Goal: Transaction & Acquisition: Purchase product/service

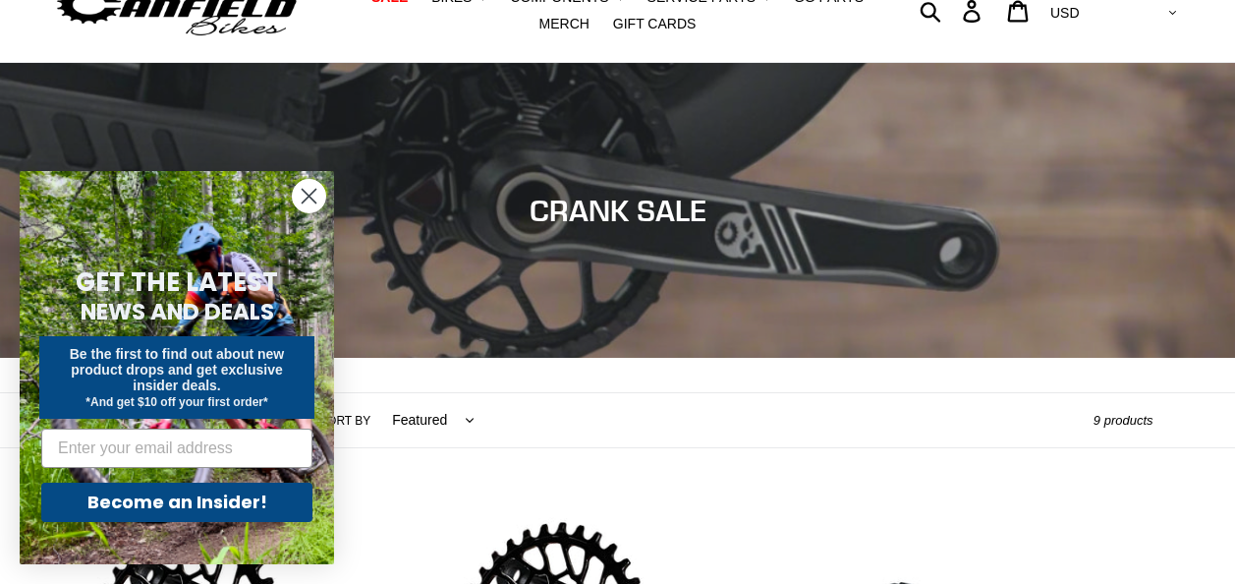
scroll to position [86, 0]
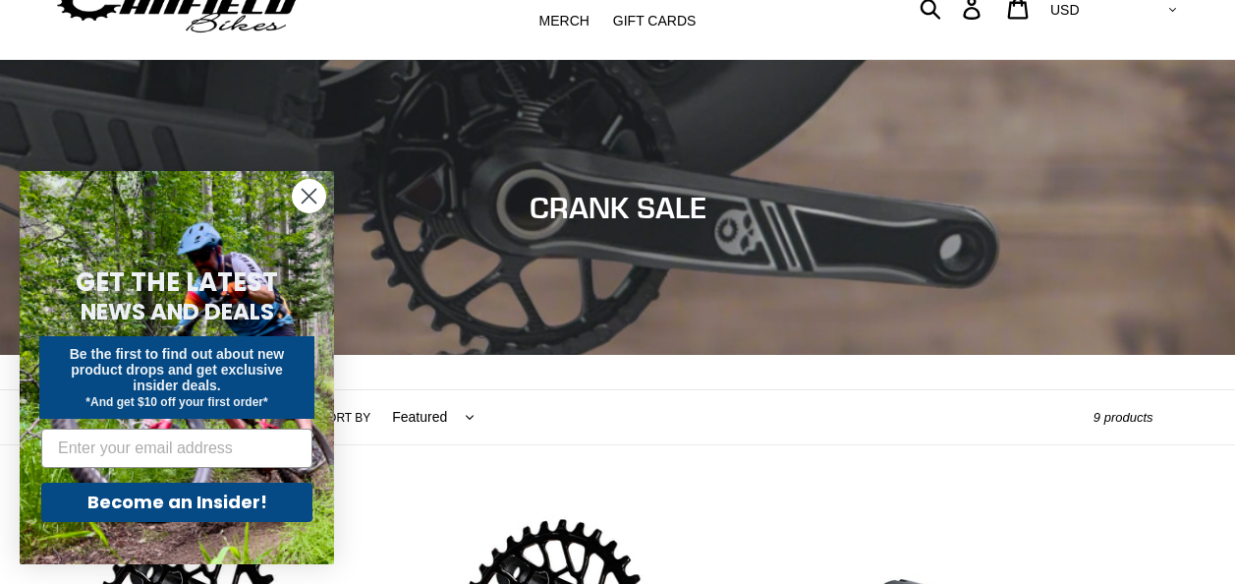
click at [315, 186] on circle "Close dialog" at bounding box center [309, 196] width 32 height 32
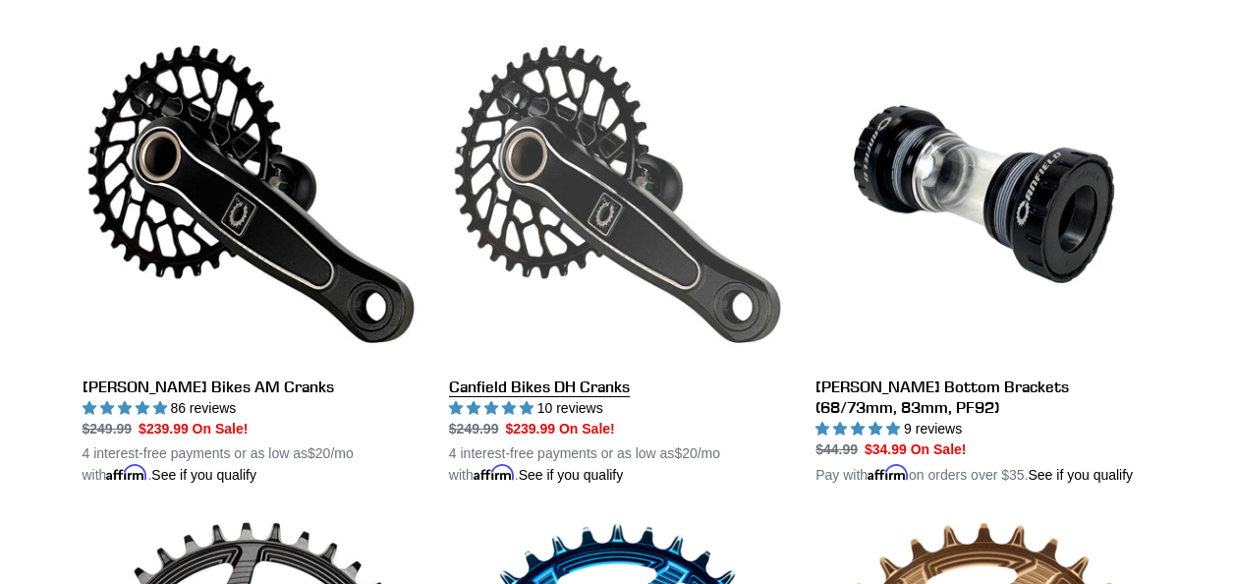
scroll to position [561, 0]
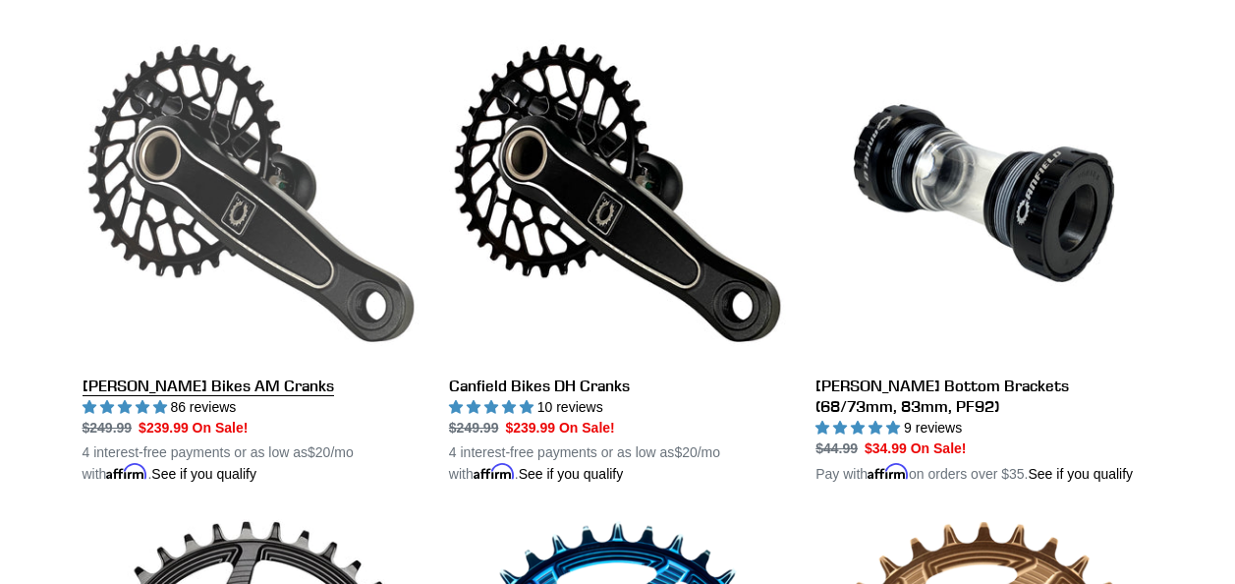
click at [231, 387] on link "[PERSON_NAME] Bikes AM Cranks" at bounding box center [251, 255] width 337 height 460
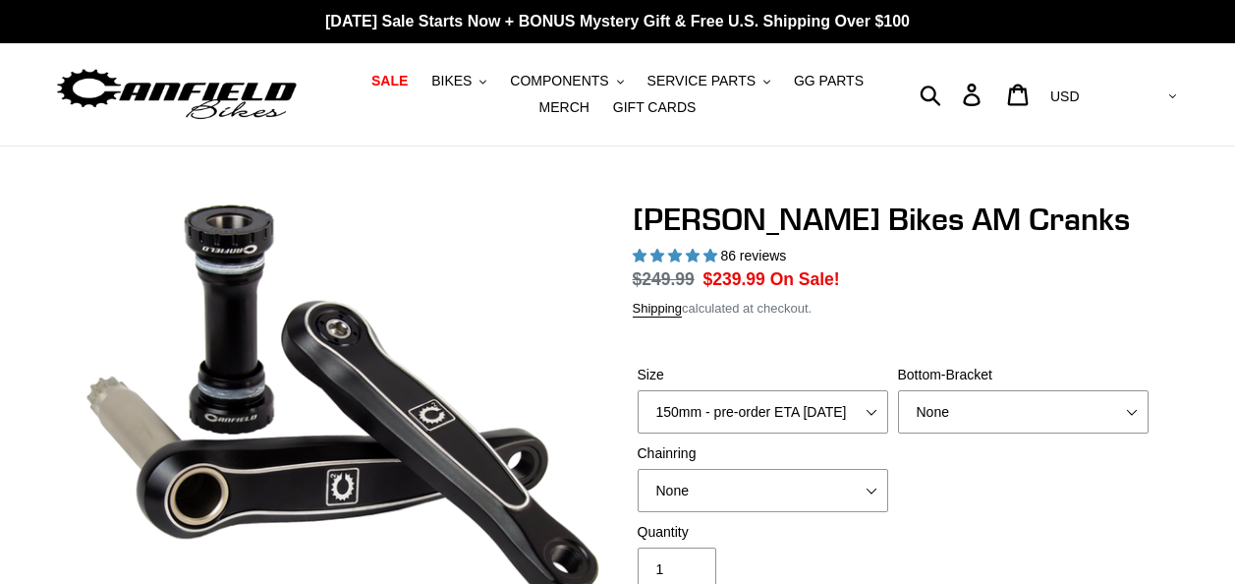
select select "highest-rating"
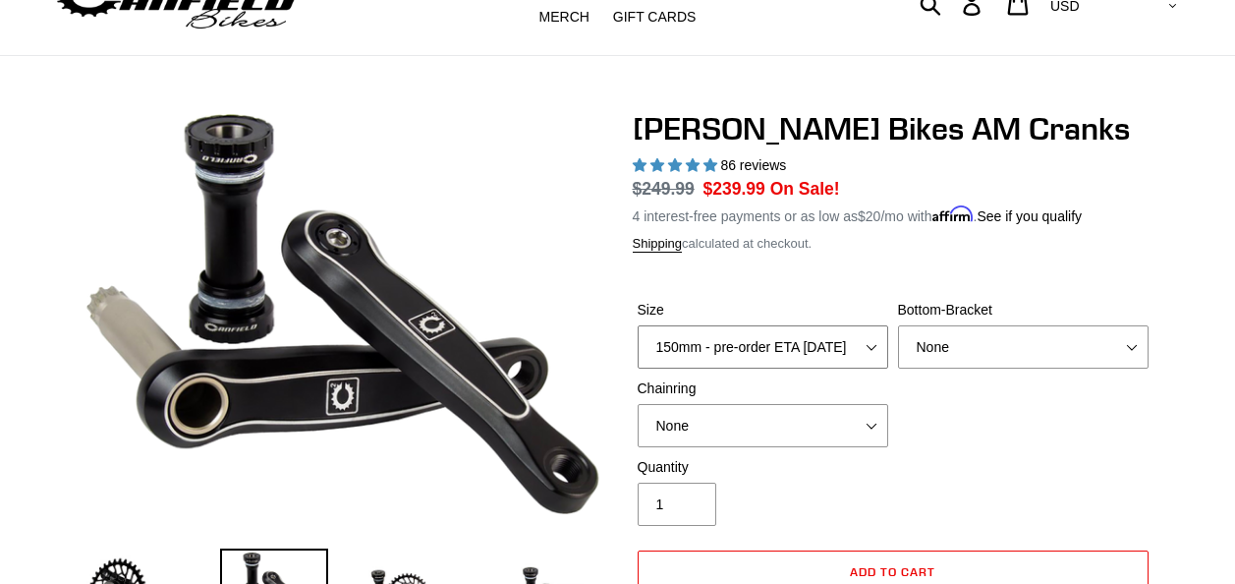
click at [706, 346] on select "150mm - pre-order ETA 9/30/25 155mm - pre-order ETA 9/30/25 160mm - pre-order E…" at bounding box center [763, 346] width 251 height 43
select select "160mm - pre-order ETA 9/30/25"
click at [638, 325] on select "150mm - pre-order ETA 9/30/25 155mm - pre-order ETA 9/30/25 160mm - pre-order E…" at bounding box center [763, 346] width 251 height 43
click at [939, 338] on select "None BSA Threaded 68/73mm Press Fit PF92" at bounding box center [1023, 346] width 251 height 43
select select "BSA Threaded 68/73mm"
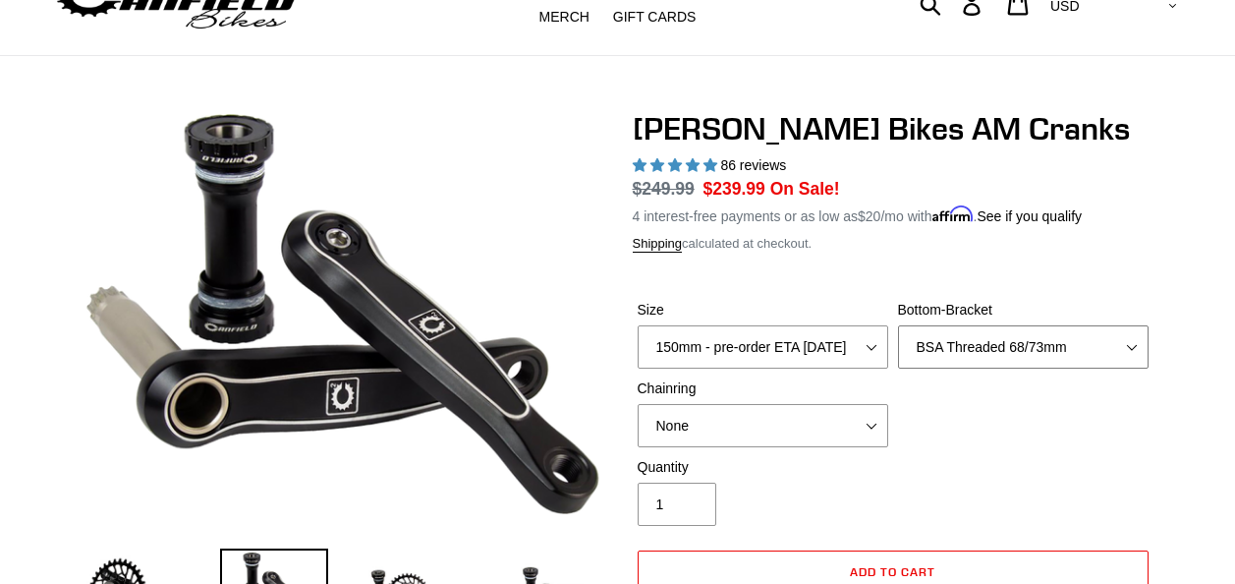
click at [898, 325] on select "None BSA Threaded 68/73mm Press Fit PF92" at bounding box center [1023, 346] width 251 height 43
click at [786, 421] on select "None 30t Round (Boost 148) 30t Oval (Boost 148) 32t Round (Boost 148) 32t Oval …" at bounding box center [763, 425] width 251 height 43
click at [793, 411] on select "None 30t Round (Boost 148) 30t Oval (Boost 148) 32t Round (Boost 148) 32t Oval …" at bounding box center [763, 425] width 251 height 43
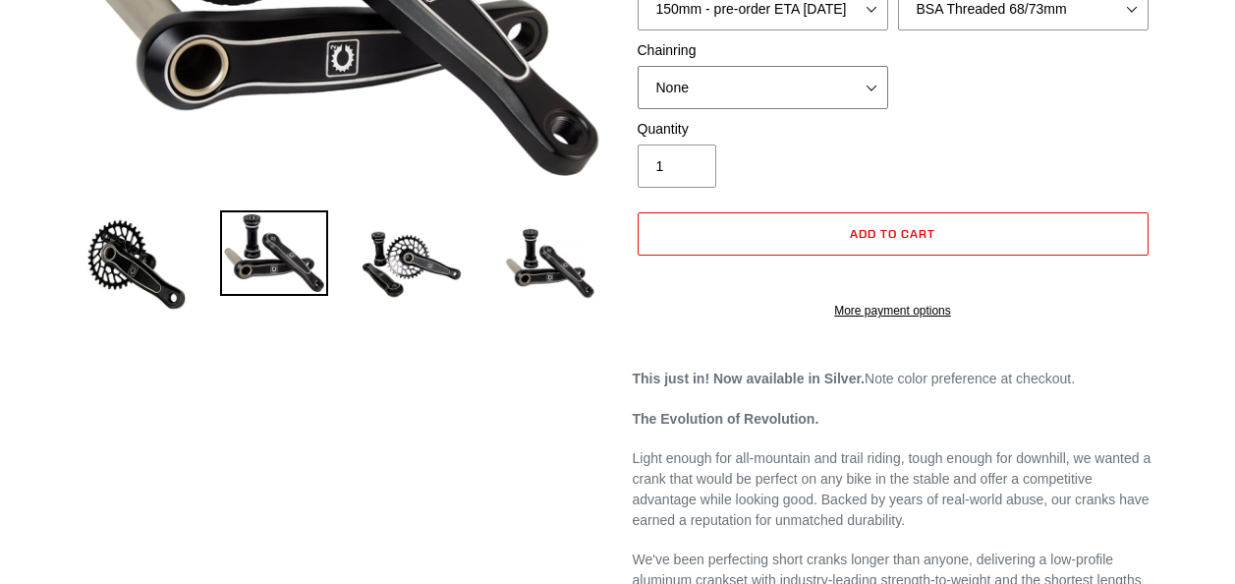
scroll to position [432, 0]
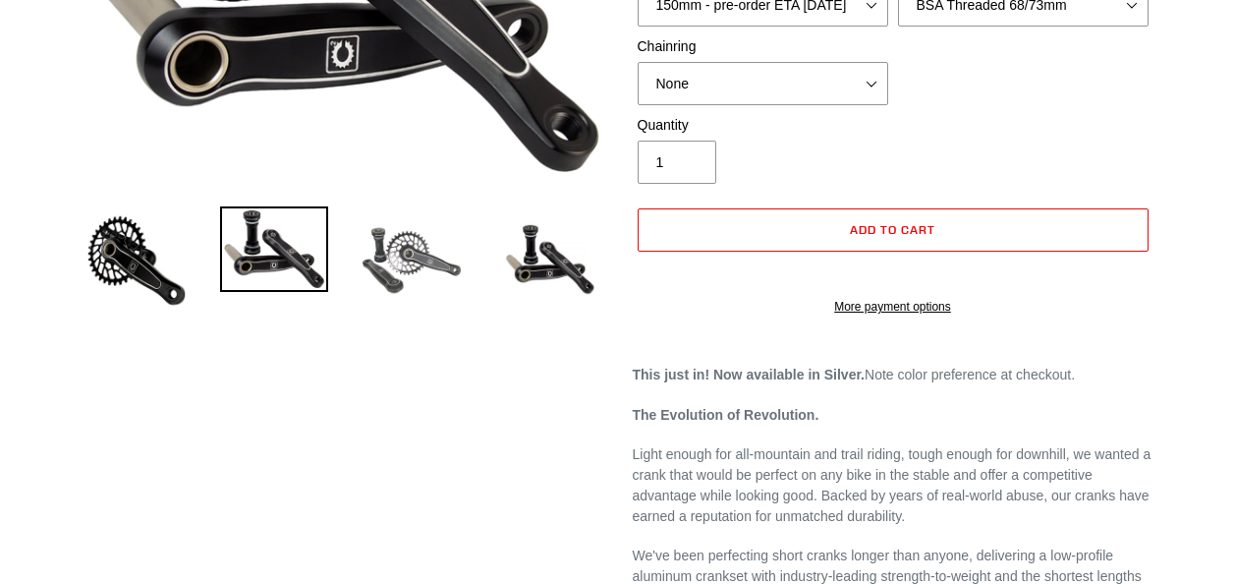
click at [418, 255] on img at bounding box center [412, 260] width 108 height 108
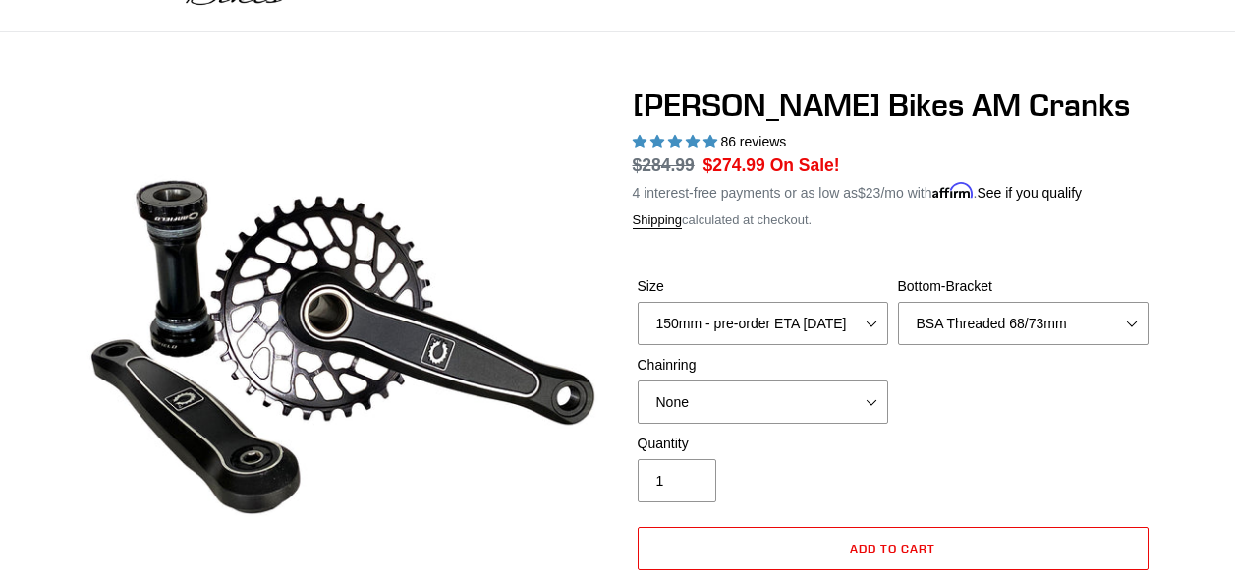
scroll to position [102, 0]
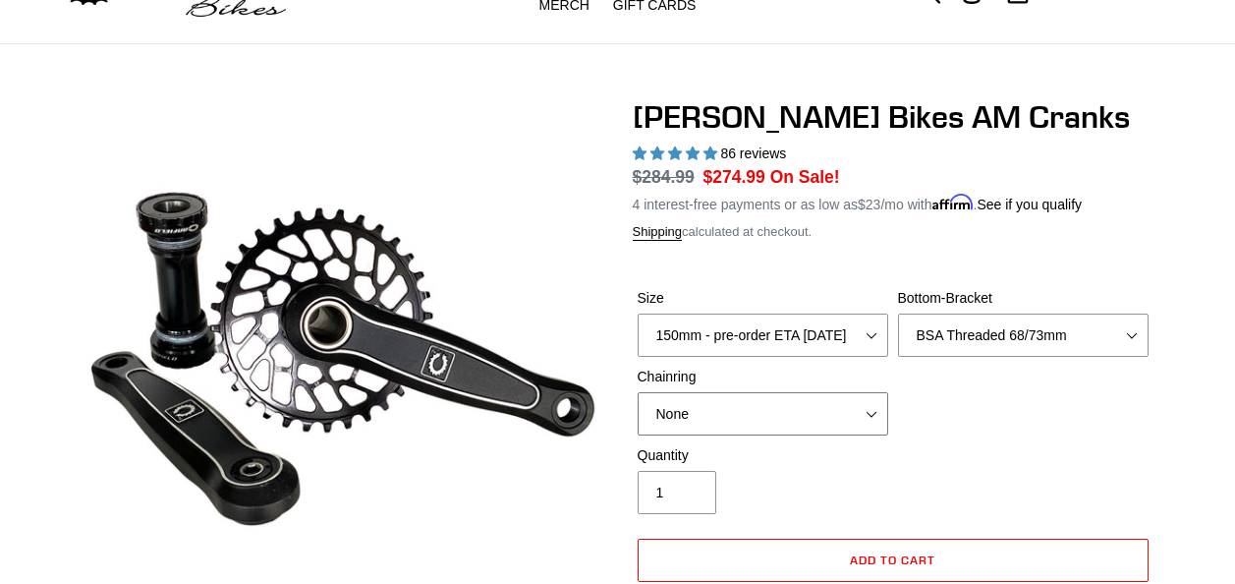
click at [742, 409] on select "None 30t Round (Boost 148) 30t Oval (Boost 148) 32t Round (Boost 148) 32t Oval …" at bounding box center [763, 413] width 251 height 43
select select "32t Oval (Boost 148)"
click at [638, 392] on select "None 30t Round (Boost 148) 30t Oval (Boost 148) 32t Round (Boost 148) 32t Oval …" at bounding box center [763, 413] width 251 height 43
